Goal: Task Accomplishment & Management: Use online tool/utility

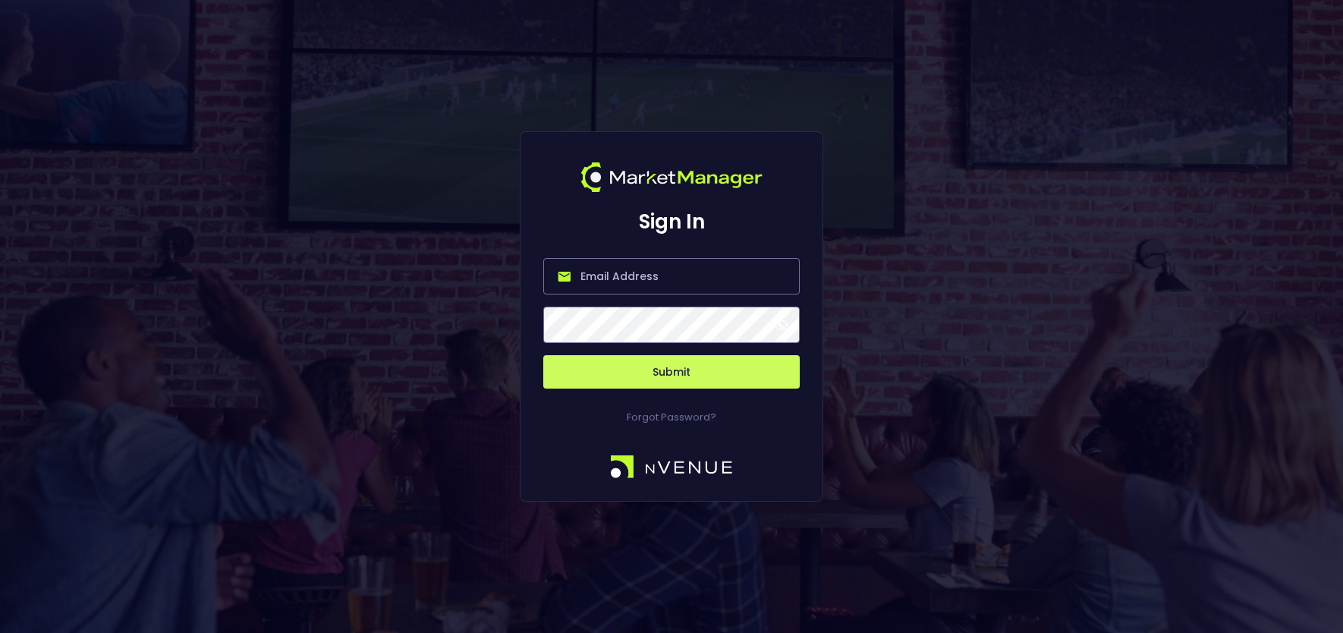
type input "jerry@nvenue.com"
click at [643, 366] on button "Submit" at bounding box center [671, 371] width 256 height 33
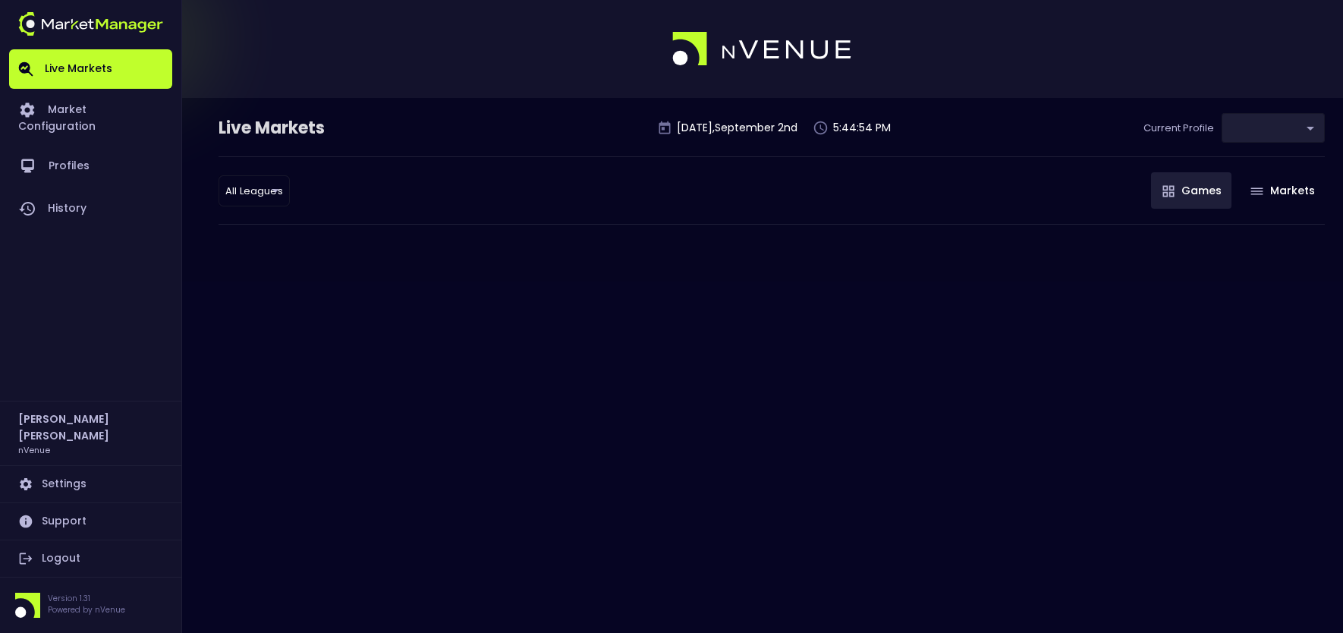
type input "0d810fa5-e353-4d9c-b11d-31f095cae871"
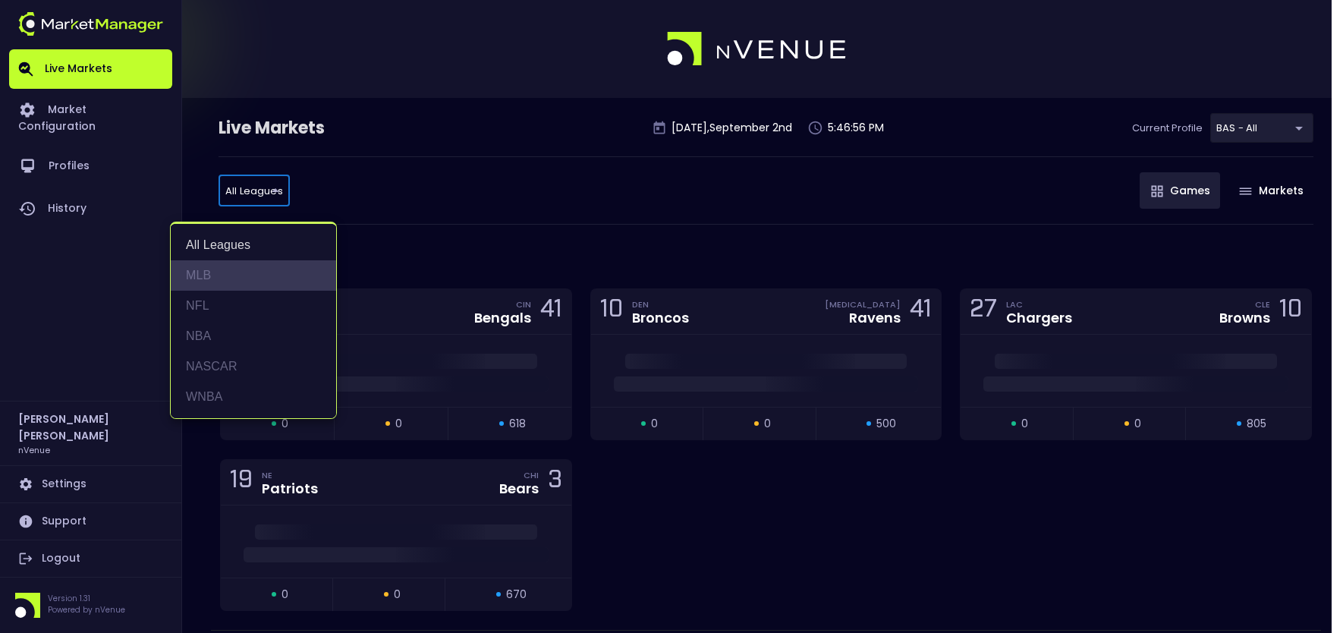
click at [225, 275] on li "MLB" at bounding box center [253, 275] width 165 height 30
type input "MLB"
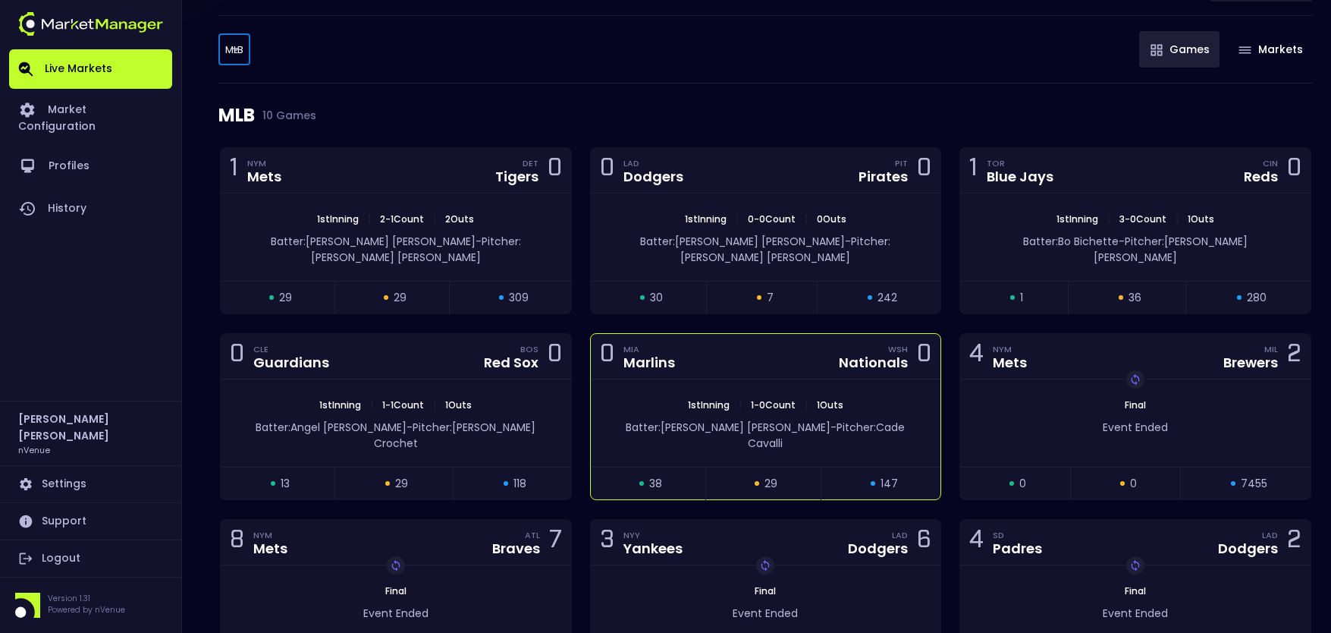
scroll to position [152, 0]
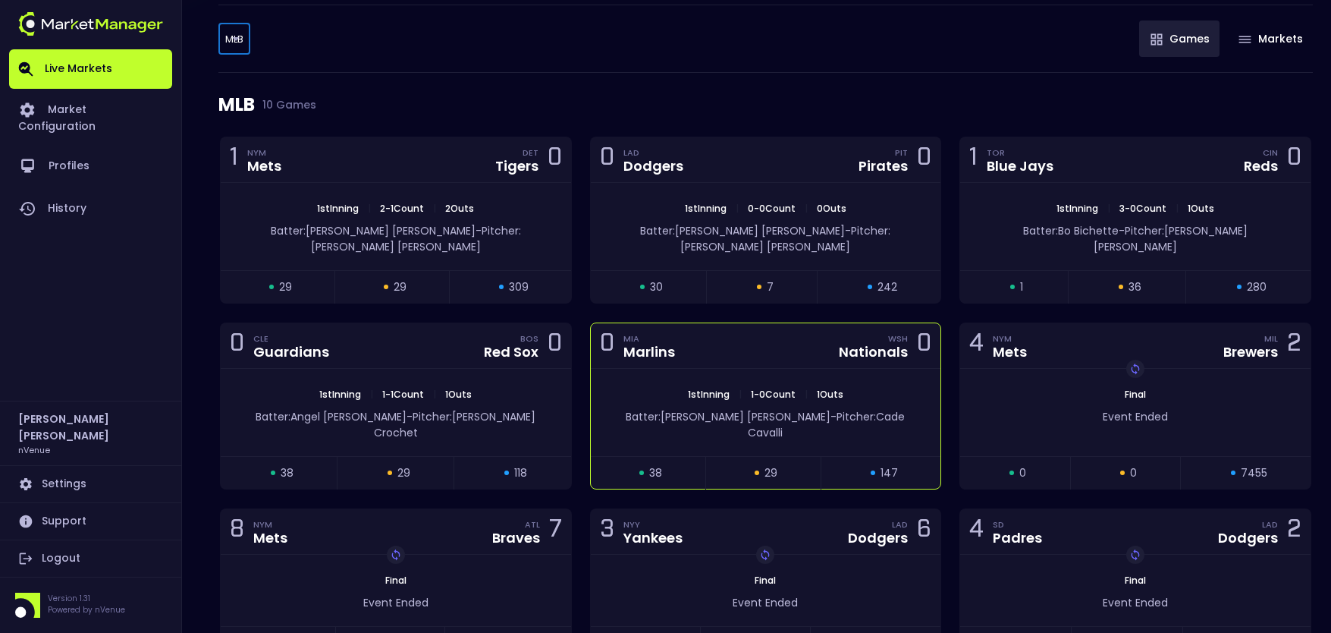
click at [761, 338] on div "0 MIA Marlins WSH Nationals 0" at bounding box center [766, 346] width 350 height 46
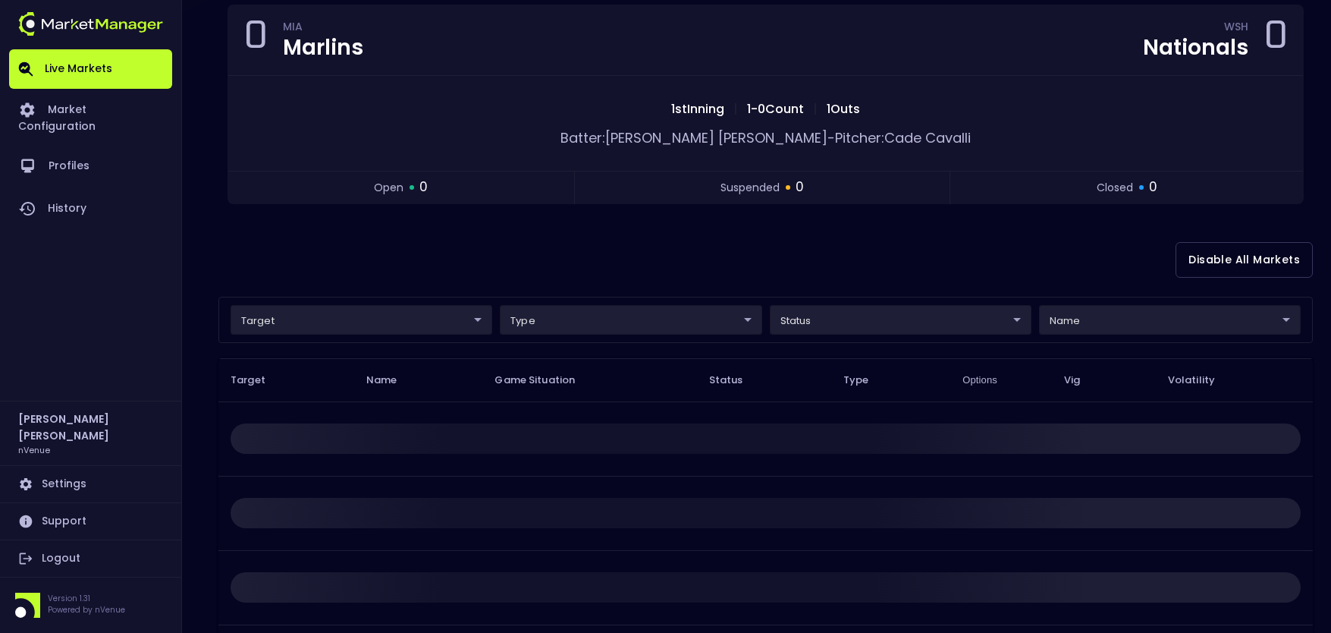
scroll to position [0, 0]
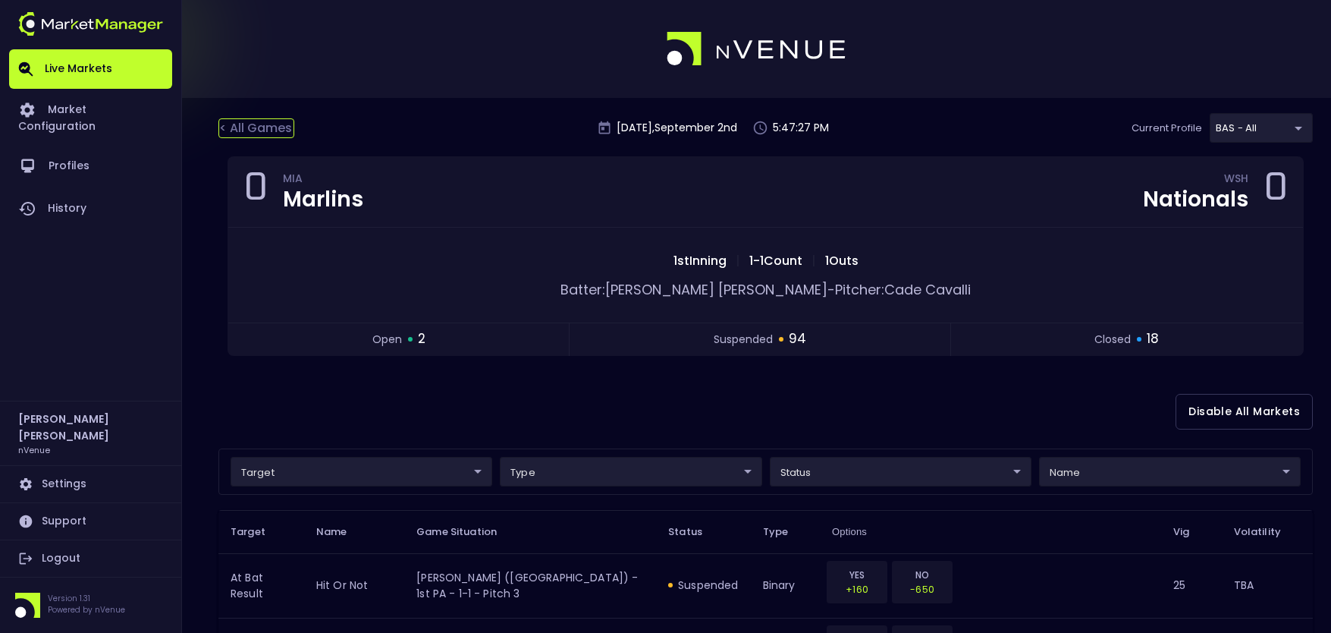
click at [279, 134] on div "< All Games" at bounding box center [256, 128] width 76 height 20
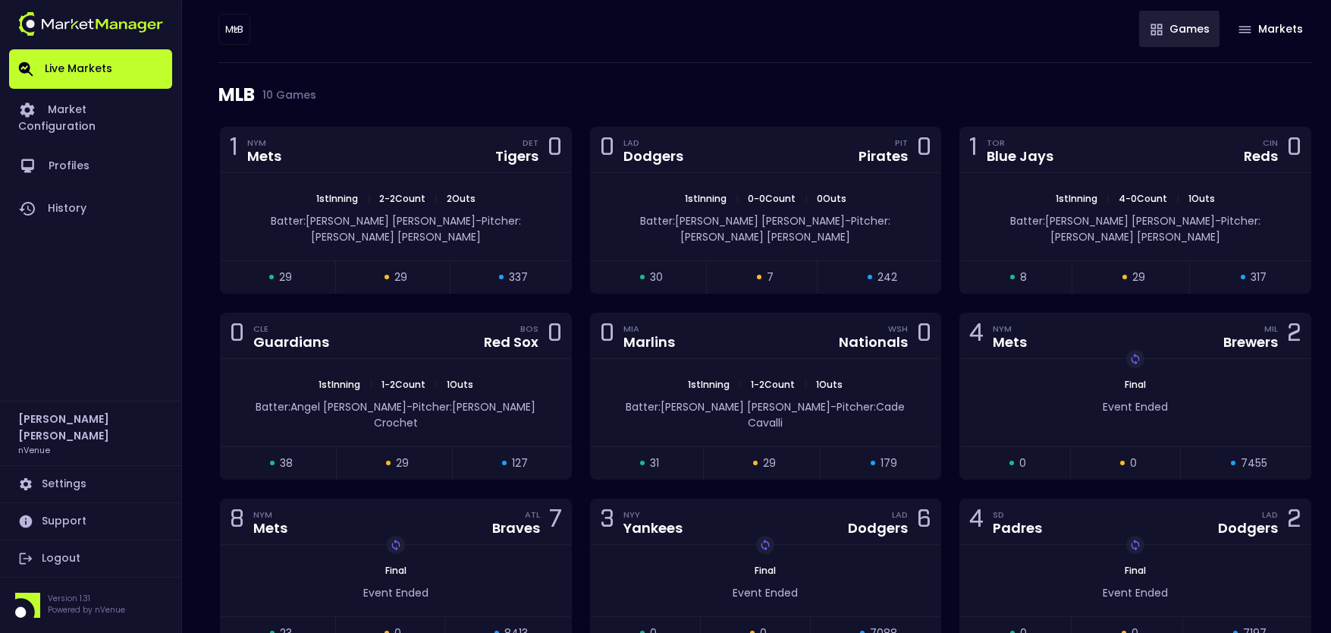
scroll to position [228, 0]
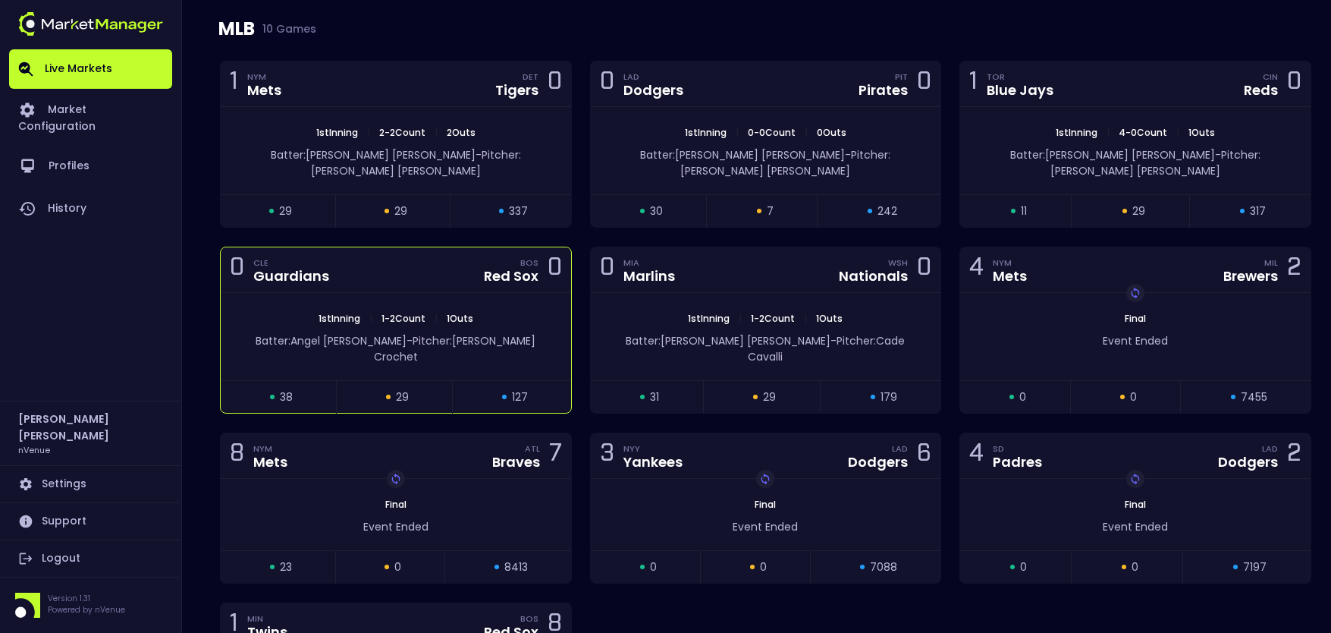
click at [412, 257] on div "0 CLE Guardians BOS Red Sox 0" at bounding box center [396, 270] width 350 height 46
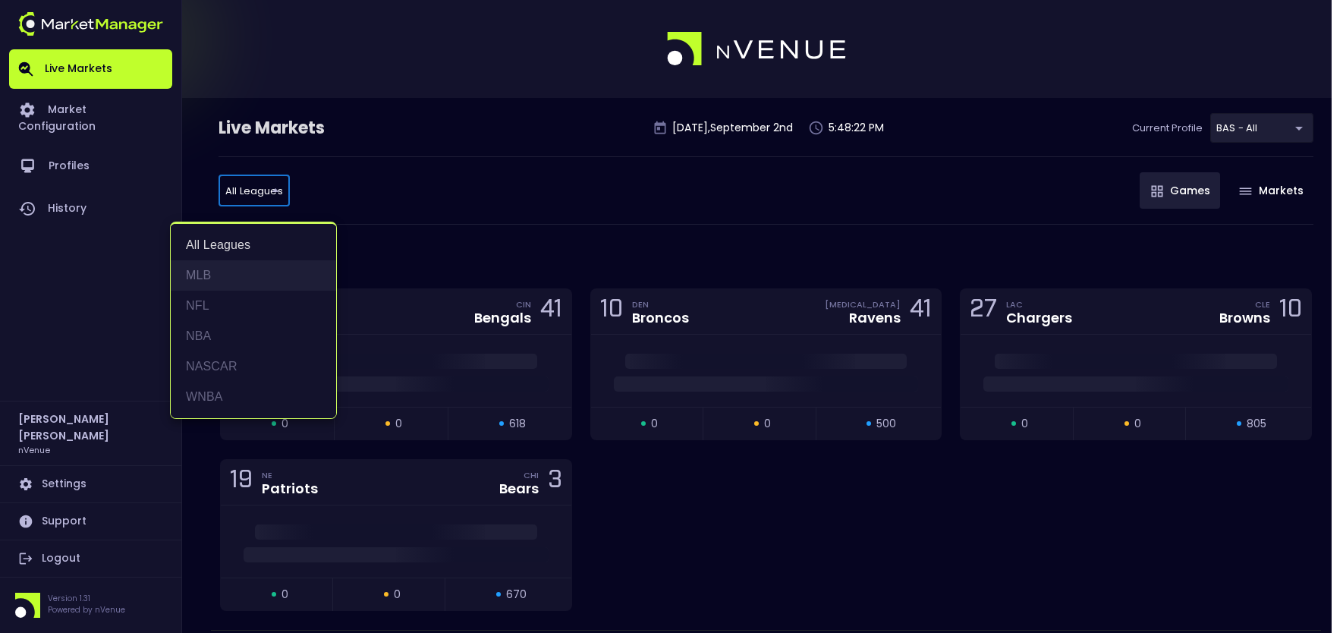
click at [250, 272] on li "MLB" at bounding box center [253, 275] width 165 height 30
type input "MLB"
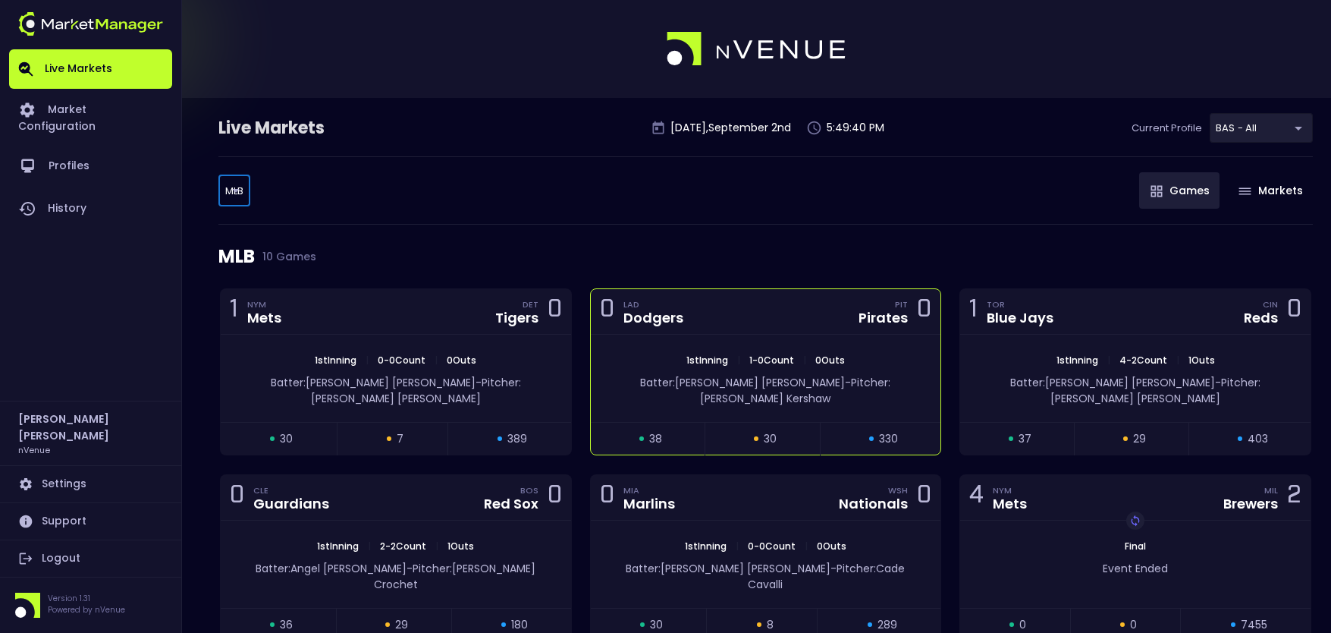
click at [771, 334] on div "0 LAD Dodgers PIT Pirates 0" at bounding box center [766, 312] width 350 height 46
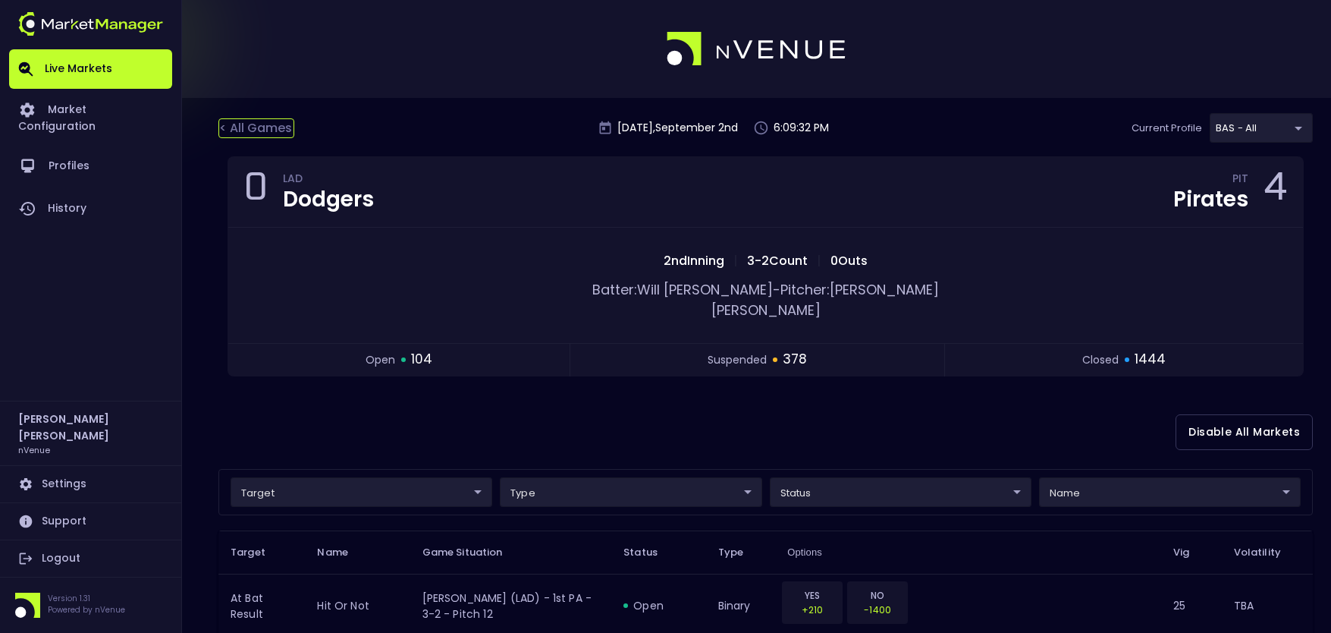
click at [241, 125] on div "< All Games" at bounding box center [256, 128] width 76 height 20
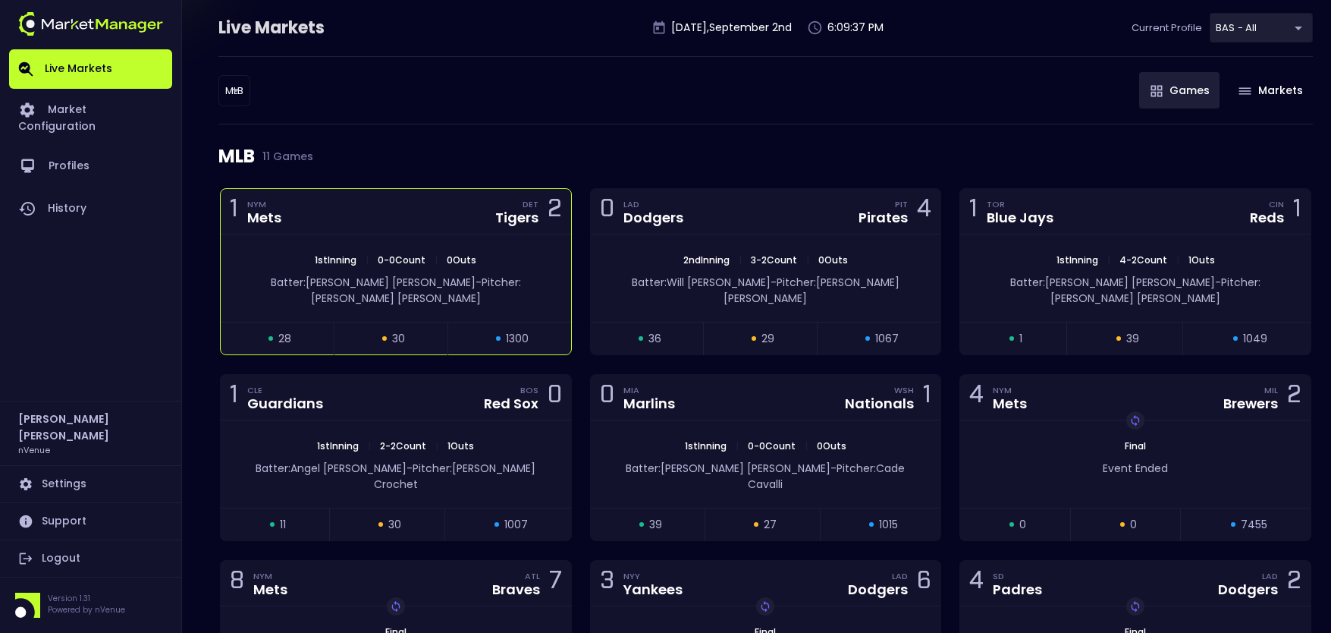
scroll to position [90, 0]
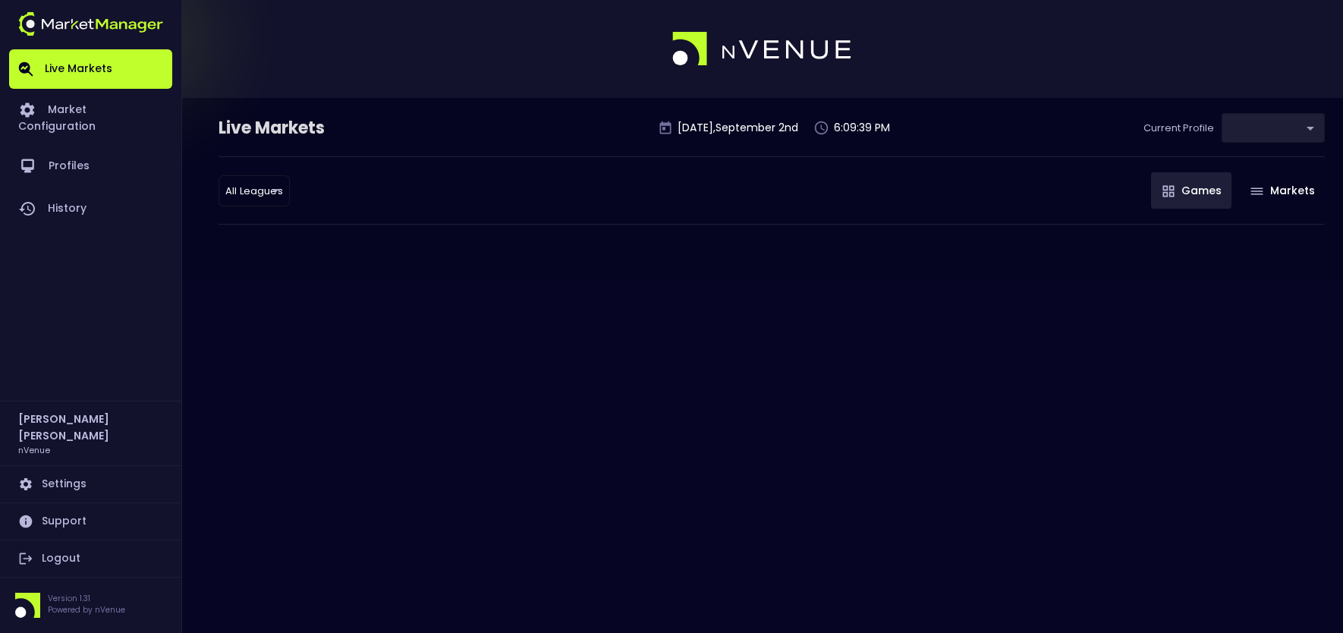
type input "0d810fa5-e353-4d9c-b11d-31f095cae871"
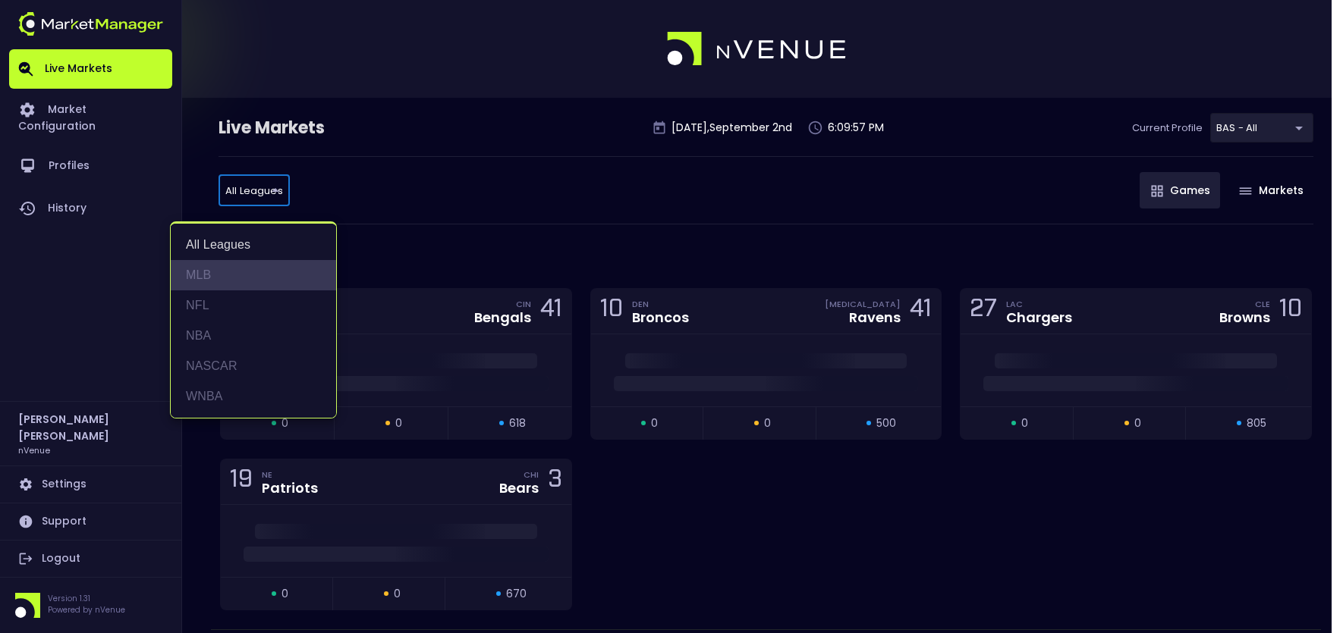
click at [221, 269] on li "MLB" at bounding box center [253, 275] width 165 height 30
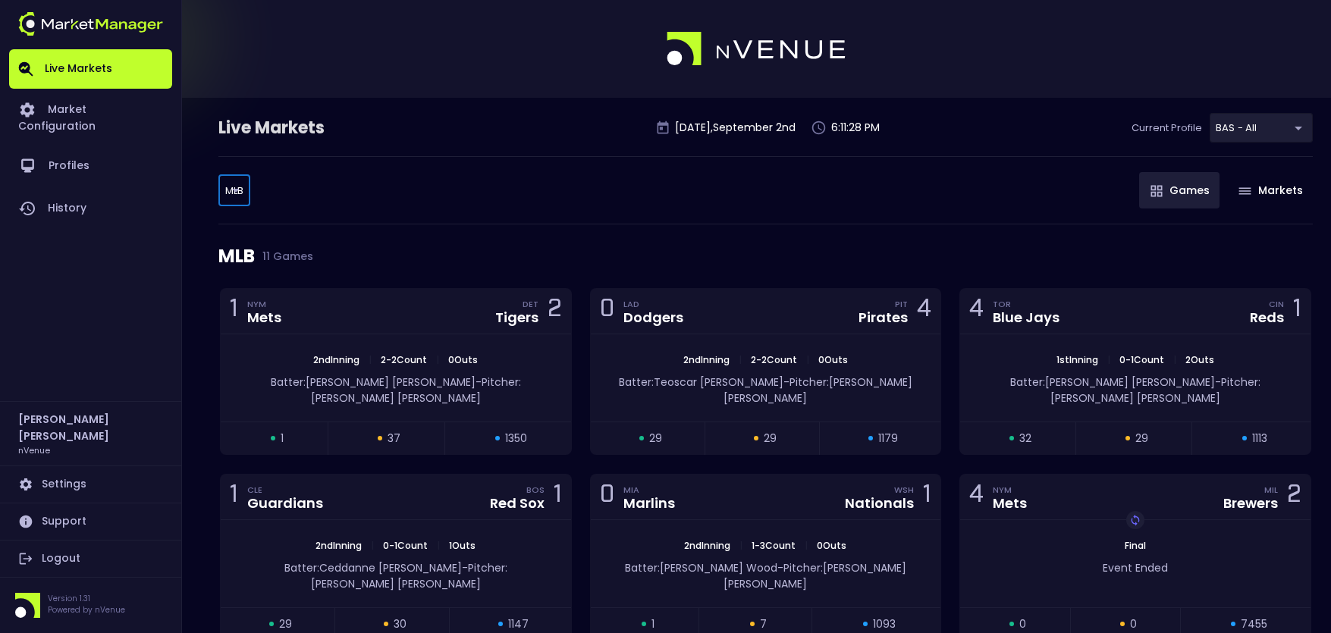
click at [235, 190] on body "Live Markets Market Configuration Profiles History [PERSON_NAME] nVenue Setting…" at bounding box center [665, 536] width 1331 height 1073
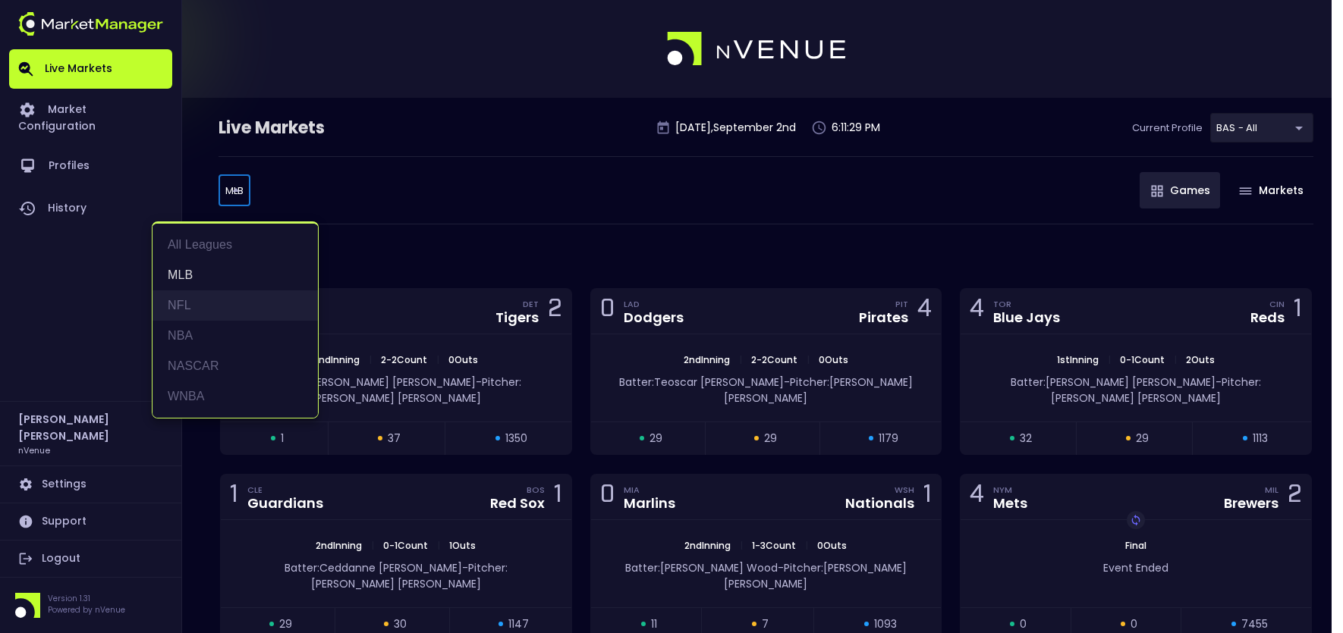
click at [195, 298] on li "NFL" at bounding box center [234, 306] width 165 height 30
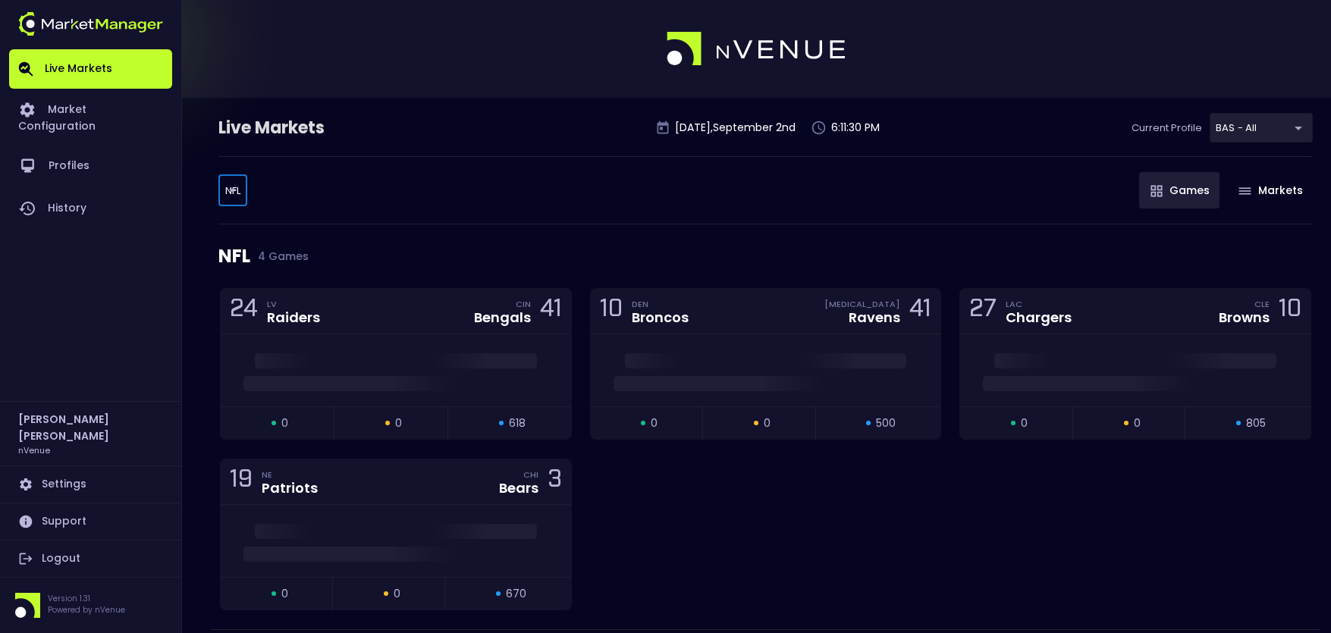
click at [234, 186] on body "Live Markets Market Configuration Profiles History [PERSON_NAME] nVenue Setting…" at bounding box center [665, 343] width 1331 height 687
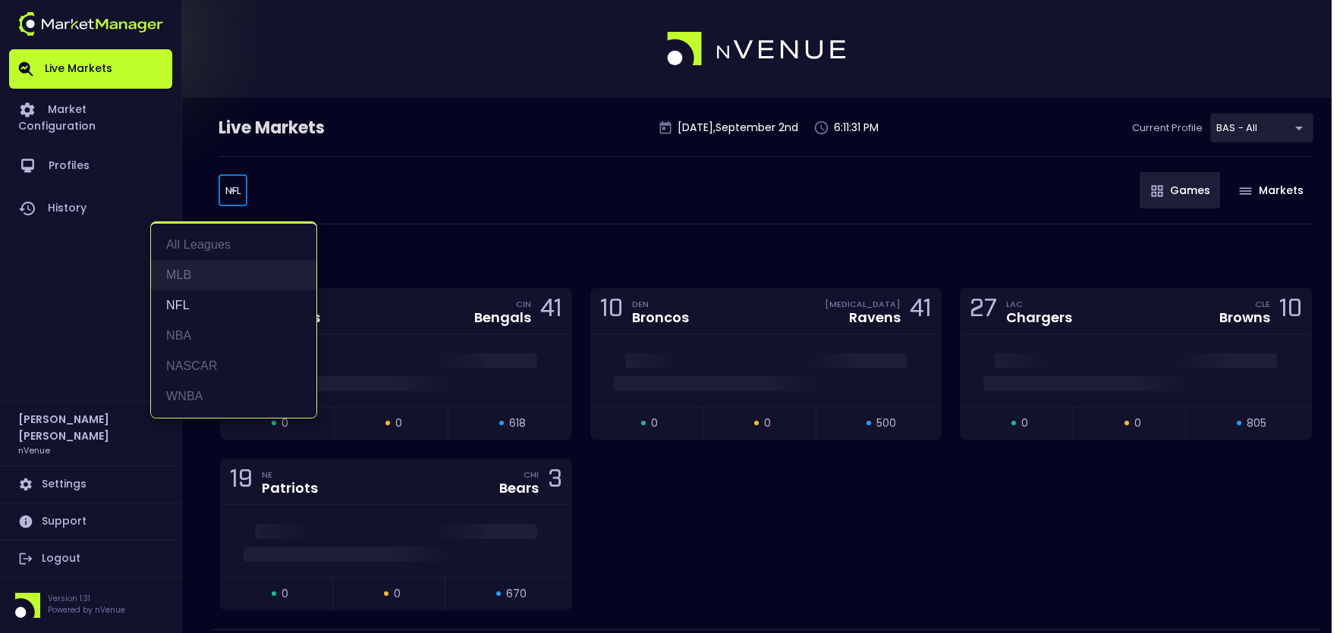
click at [203, 268] on li "MLB" at bounding box center [233, 275] width 165 height 30
type input "MLB"
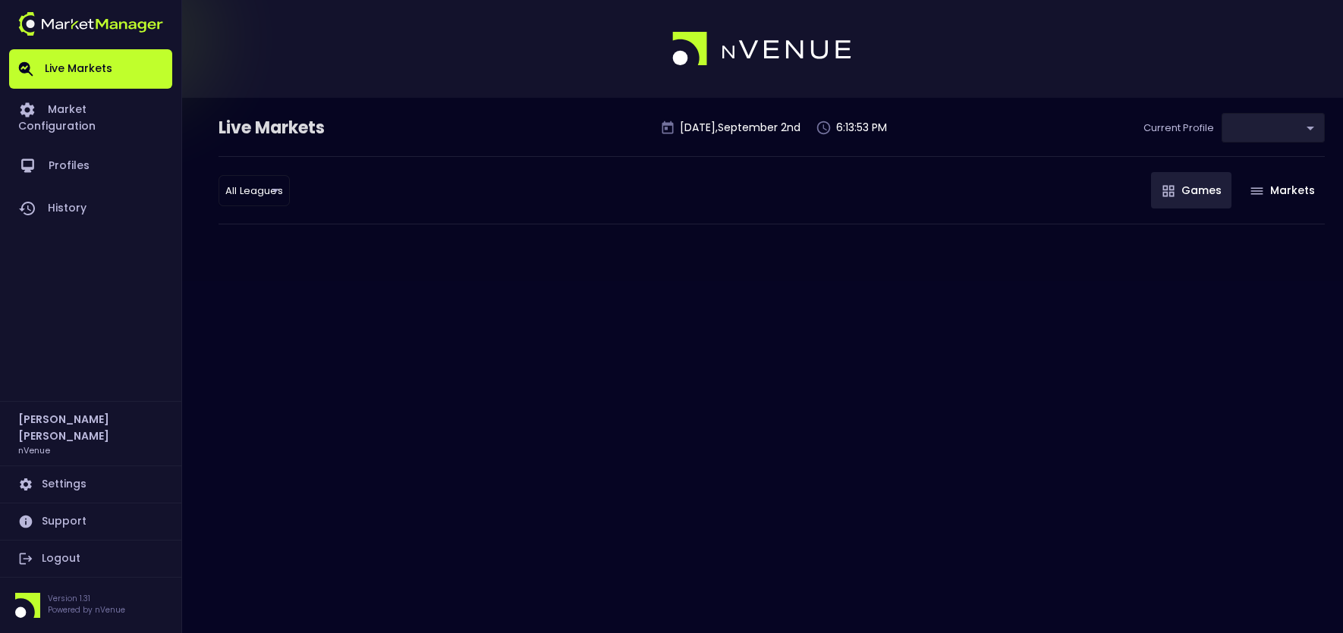
type input "0d810fa5-e353-4d9c-b11d-31f095cae871"
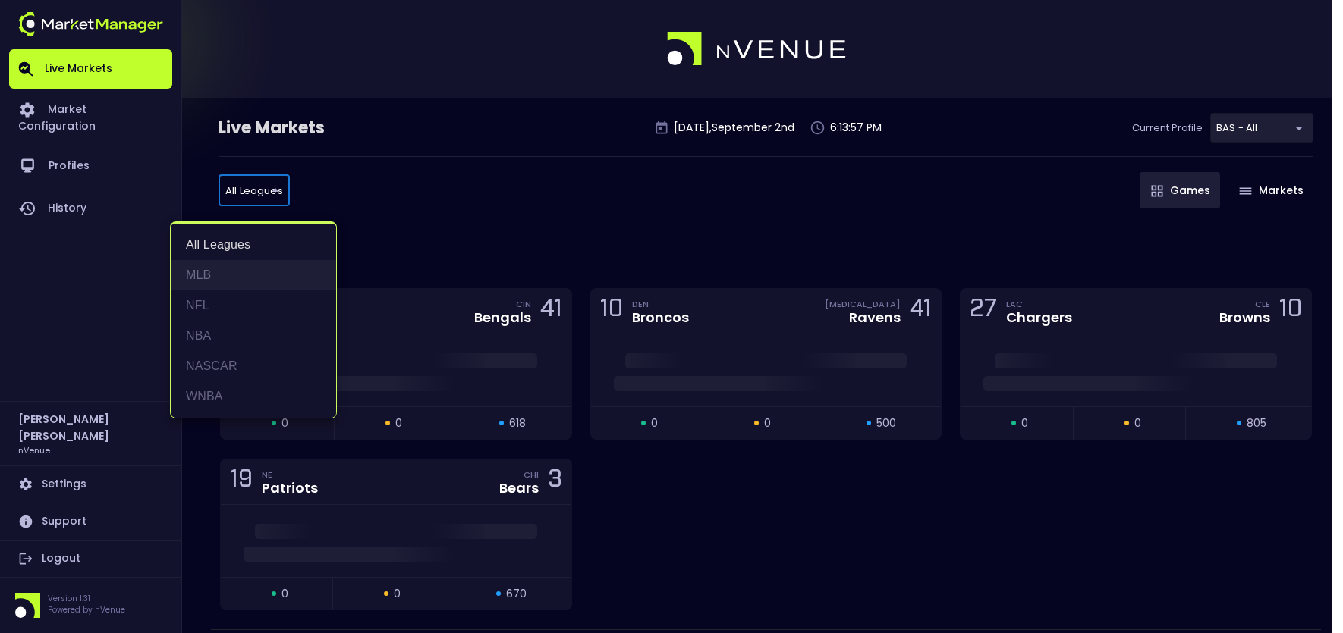
click at [211, 273] on li "MLB" at bounding box center [253, 275] width 165 height 30
type input "MLB"
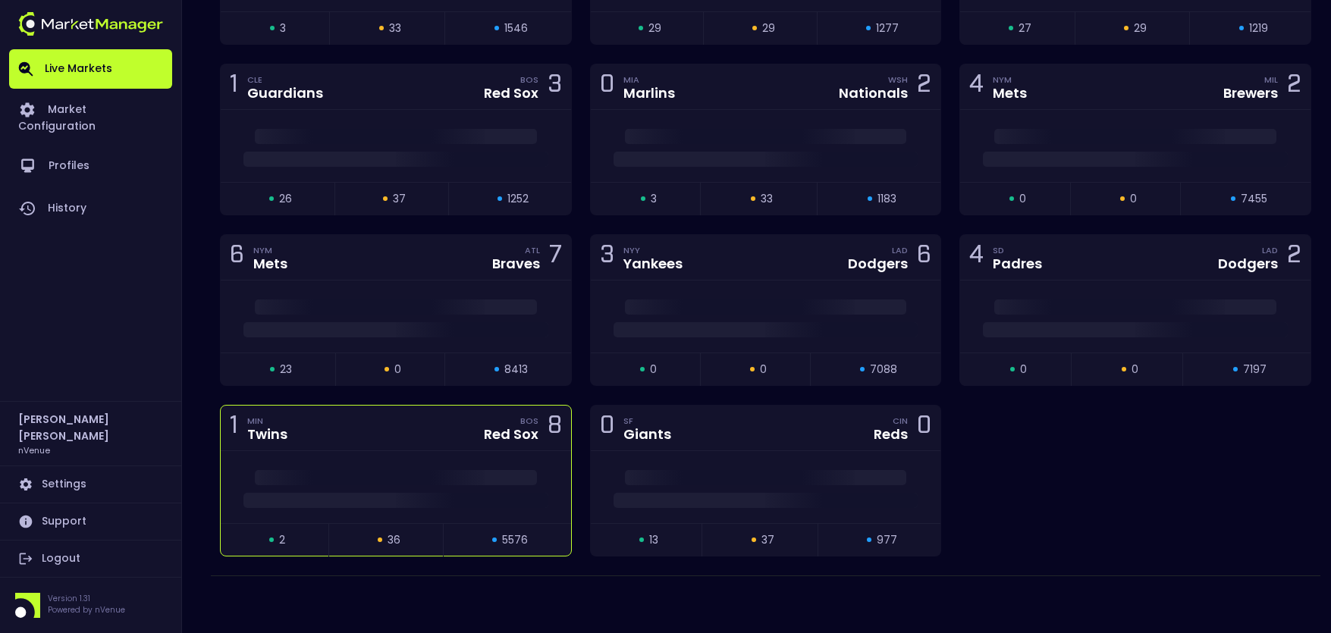
scroll to position [392, 0]
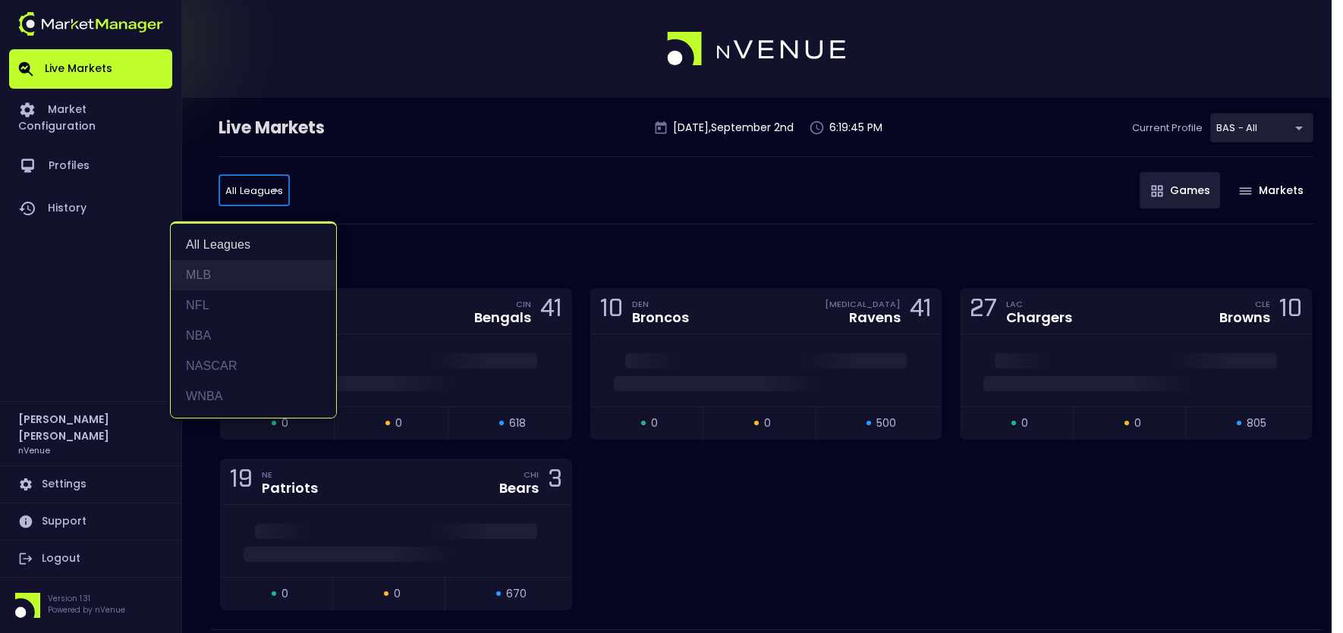
click at [238, 266] on li "MLB" at bounding box center [253, 275] width 165 height 30
type input "MLB"
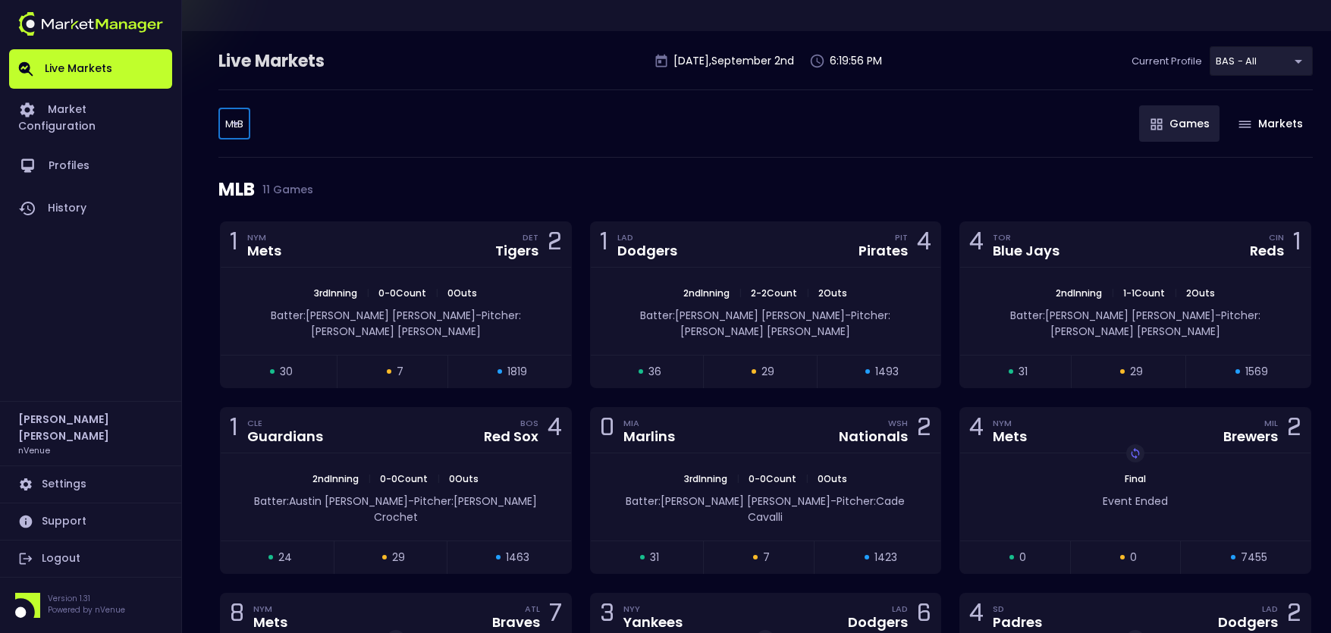
scroll to position [13, 0]
